Goal: Task Accomplishment & Management: Use online tool/utility

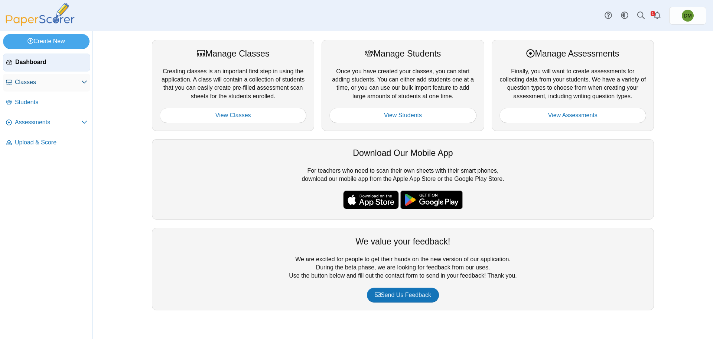
click at [47, 85] on span "Classes" at bounding box center [48, 82] width 67 height 8
click at [37, 101] on span "Students" at bounding box center [51, 102] width 72 height 8
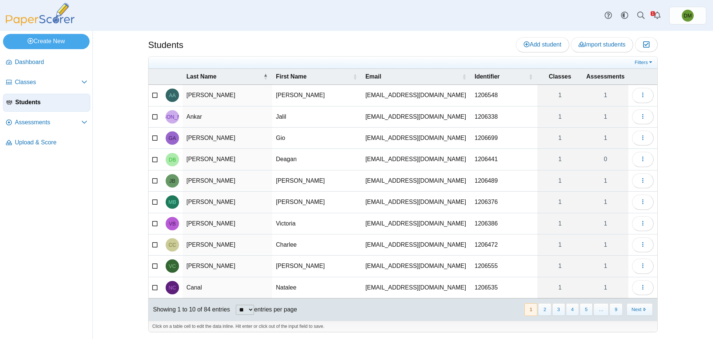
scroll to position [3, 0]
click at [243, 307] on select "** ** ** ***" at bounding box center [245, 309] width 18 height 10
select select "***"
click at [236, 304] on select "** ** ** ***" at bounding box center [245, 309] width 18 height 10
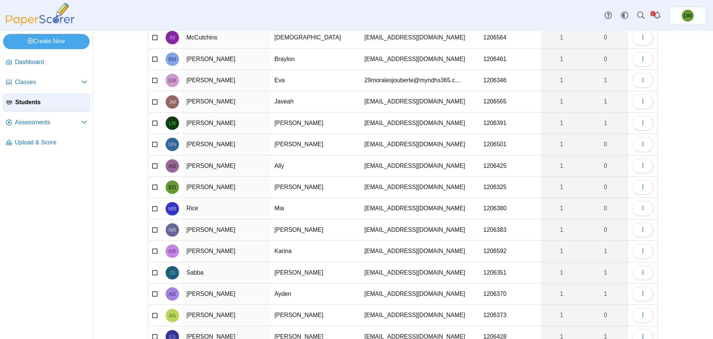
scroll to position [1229, 0]
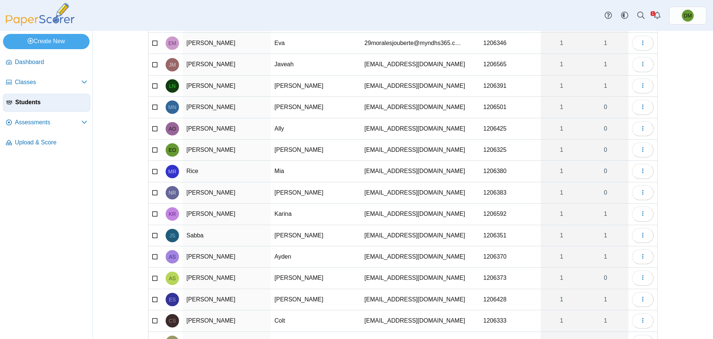
click at [290, 253] on td "Ayden" at bounding box center [316, 256] width 90 height 21
click at [646, 256] on button "button" at bounding box center [643, 256] width 22 height 15
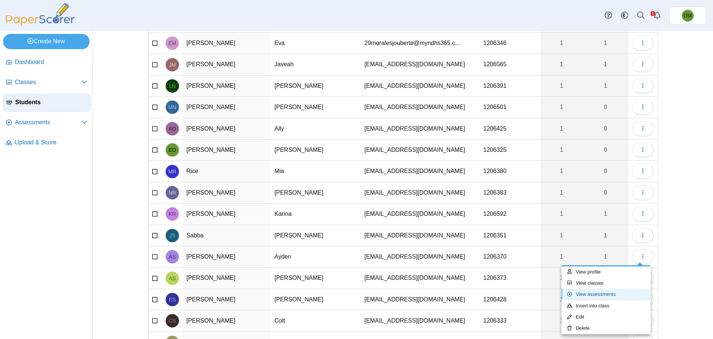
click at [604, 291] on link "View assessments" at bounding box center [606, 293] width 89 height 11
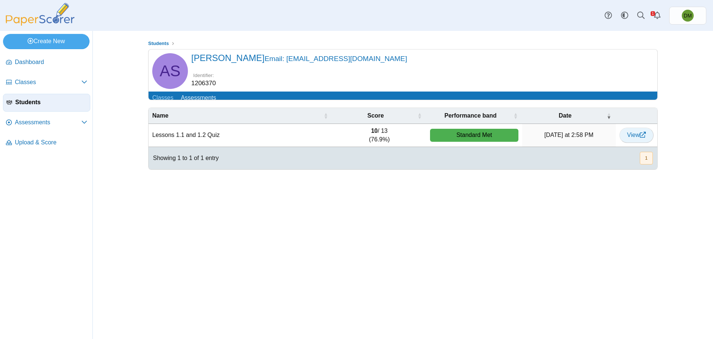
click at [637, 142] on link "View" at bounding box center [637, 134] width 34 height 15
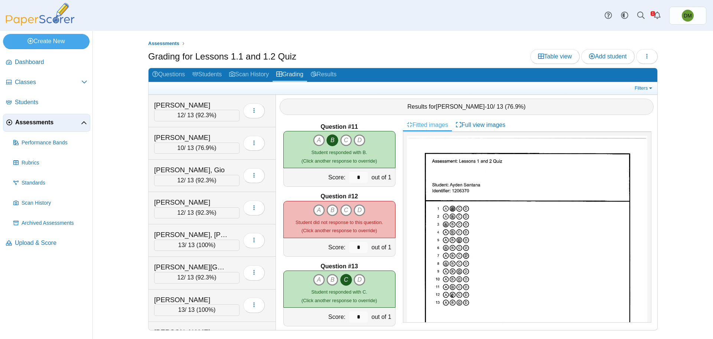
scroll to position [709, 0]
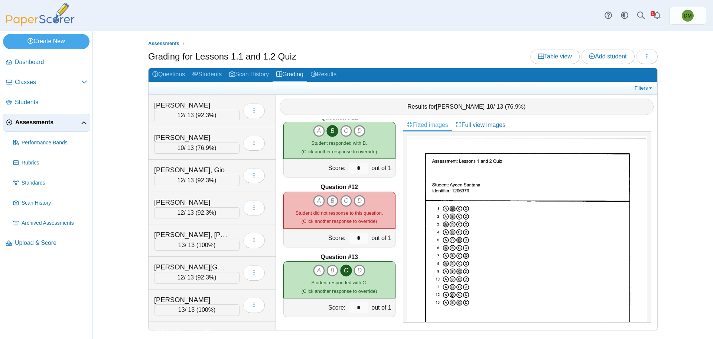
click at [327, 201] on icon "B" at bounding box center [333, 201] width 12 height 12
type input "*"
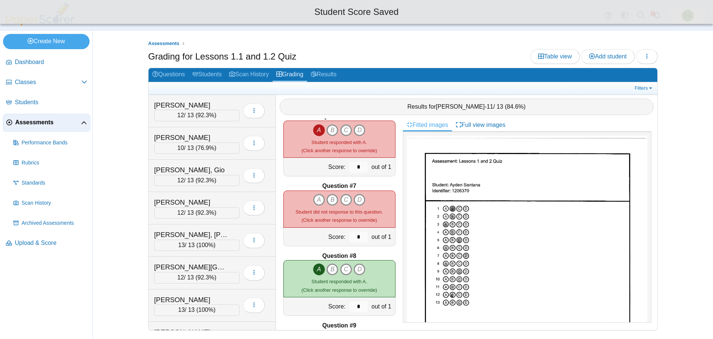
scroll to position [337, 0]
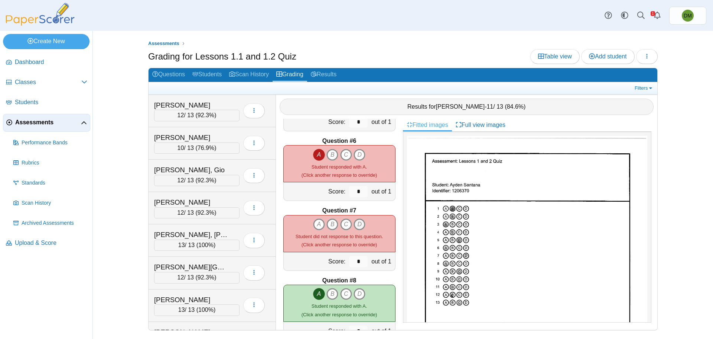
click at [358, 223] on icon "D" at bounding box center [360, 224] width 12 height 12
type input "*"
